Goal: Task Accomplishment & Management: Manage account settings

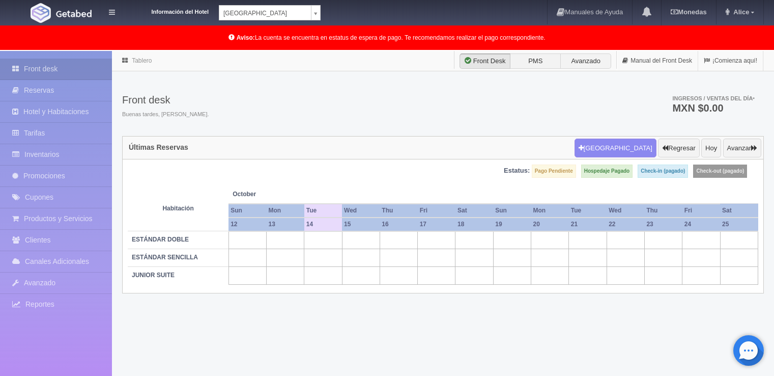
scroll to position [51, 0]
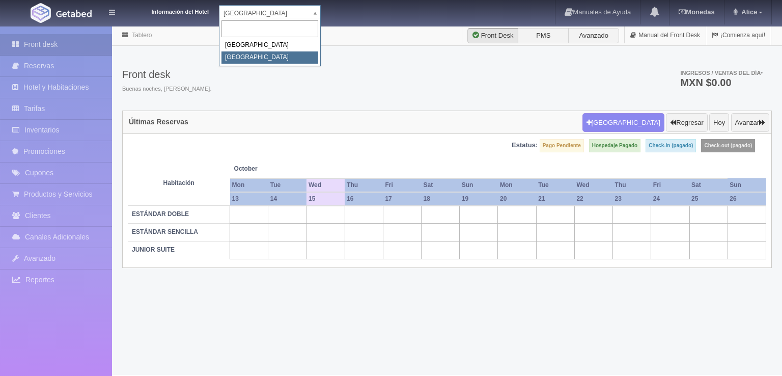
click at [317, 25] on body "Información del Hotel [GEOGRAPHIC_DATA] Campeche [GEOGRAPHIC_DATA] Colonial Man…" at bounding box center [391, 199] width 782 height 349
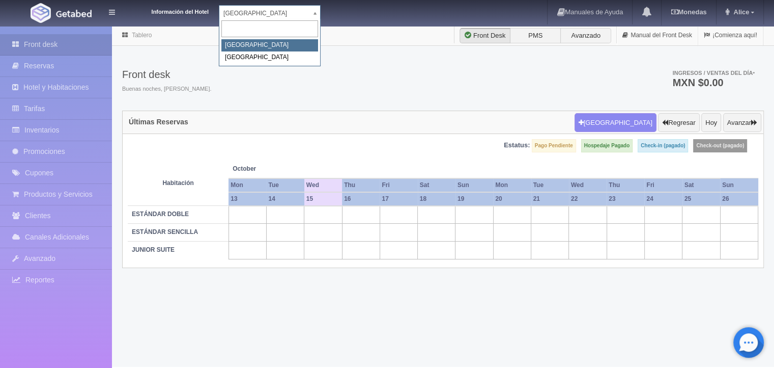
select select "342"
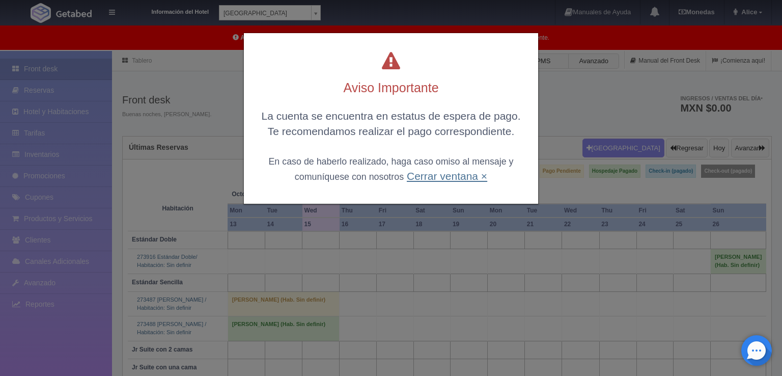
click at [446, 177] on link "Cerrar ventana ×" at bounding box center [447, 176] width 80 height 12
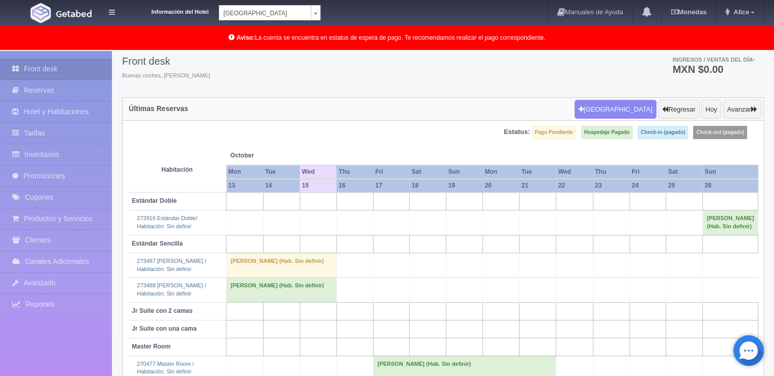
scroll to position [51, 0]
